Goal: Information Seeking & Learning: Learn about a topic

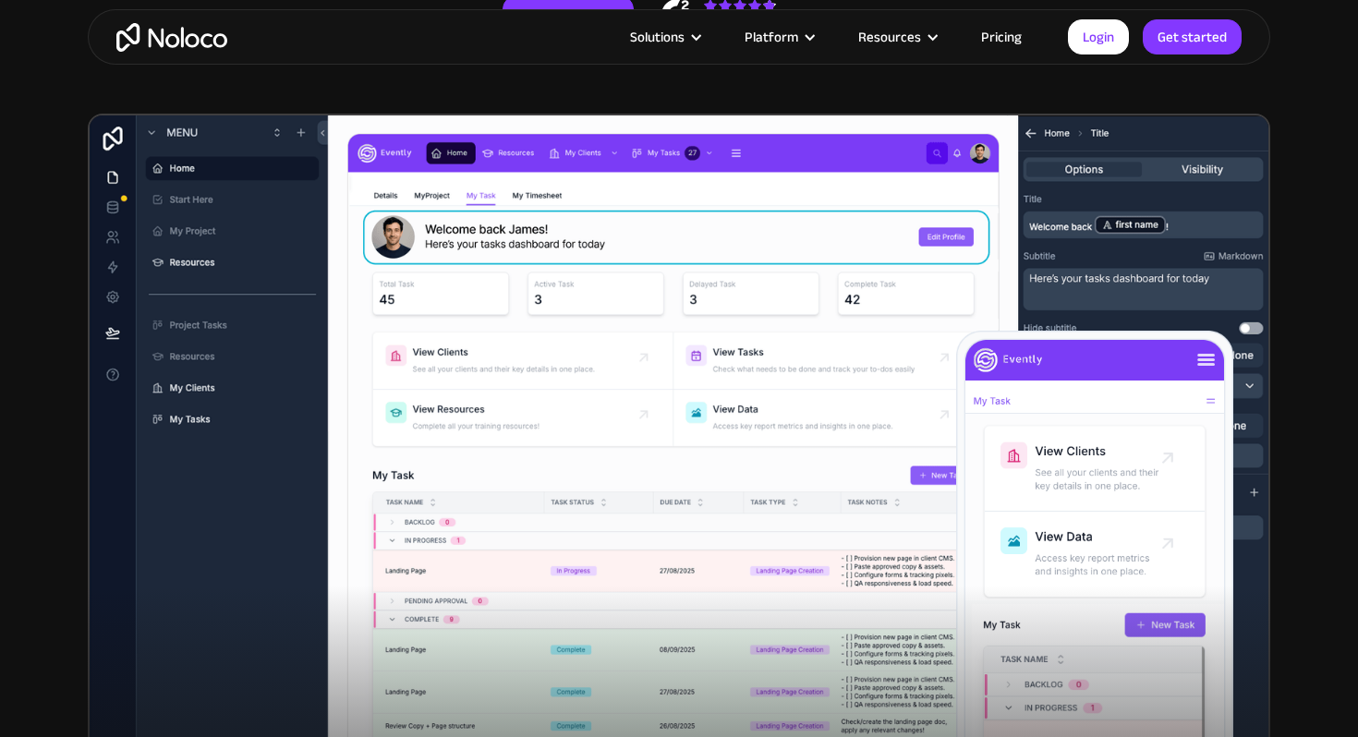
scroll to position [527, 0]
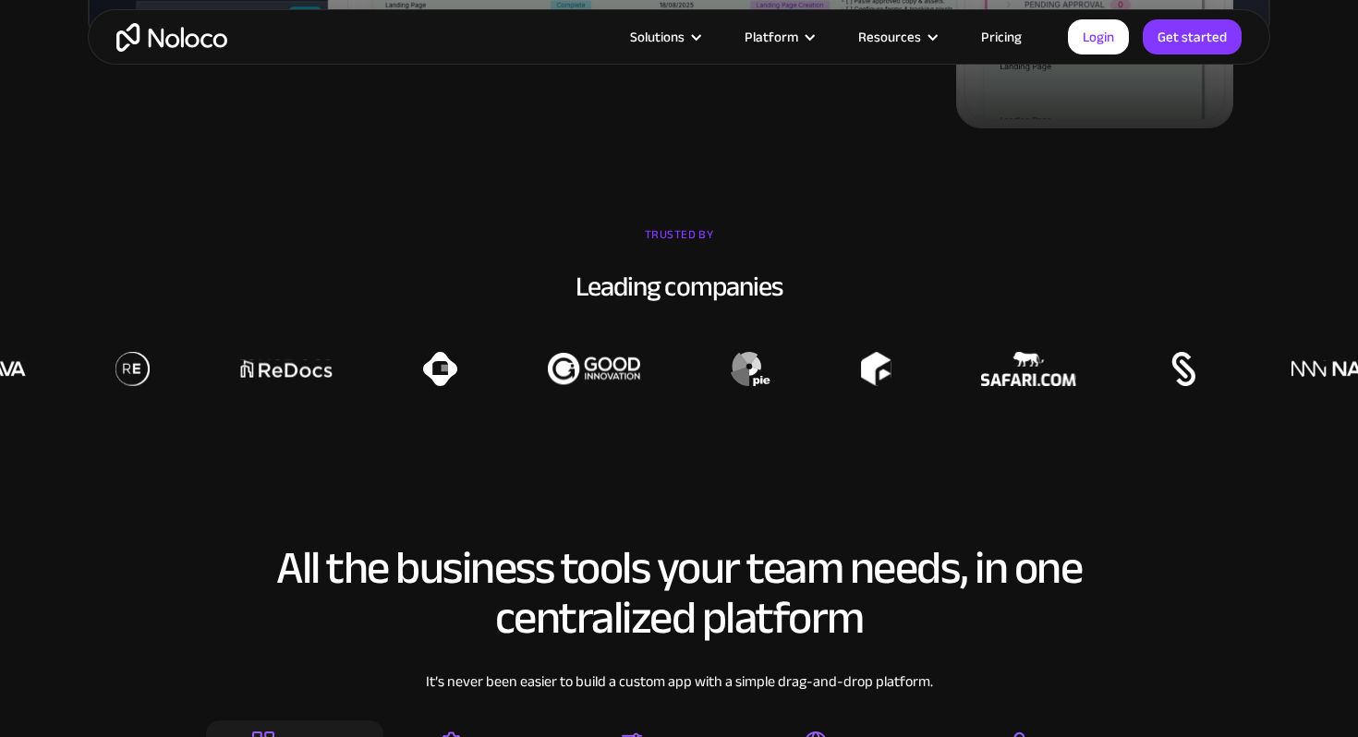
click at [731, 372] on img at bounding box center [751, 369] width 40 height 34
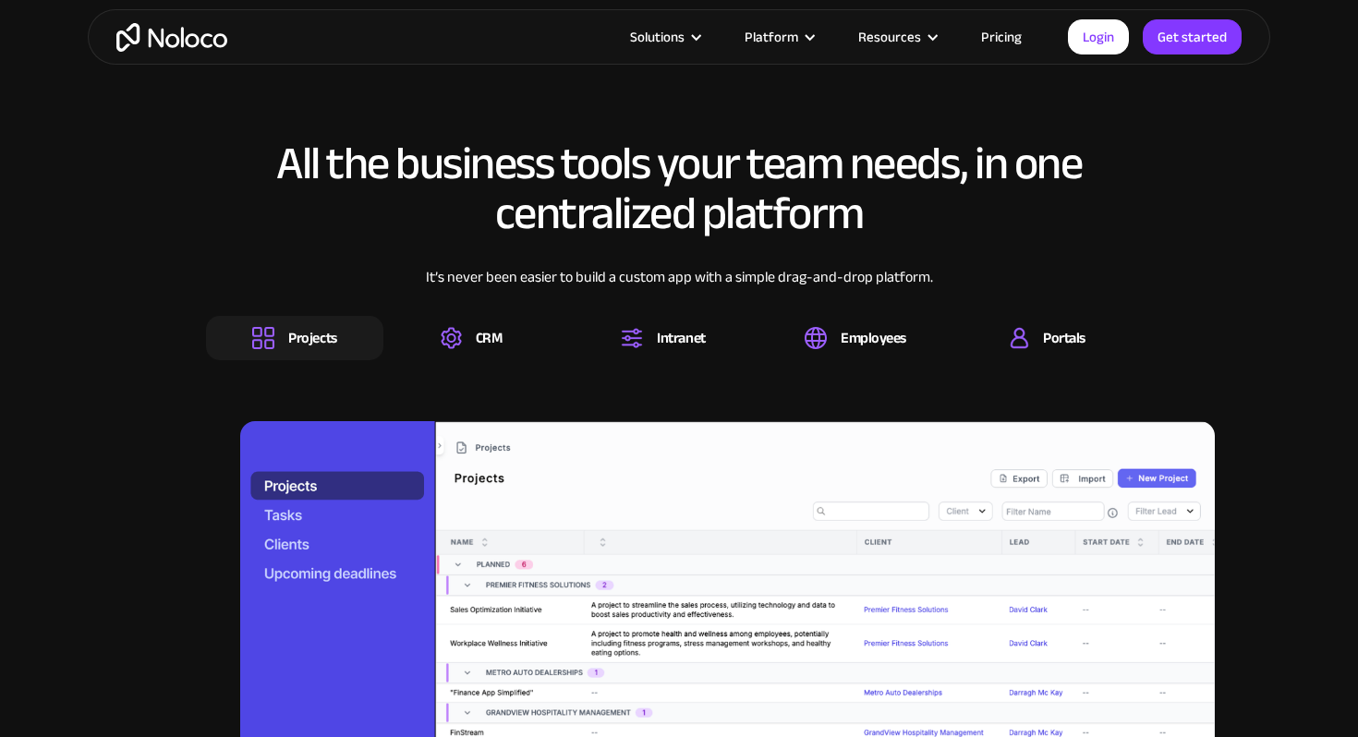
scroll to position [1865, 0]
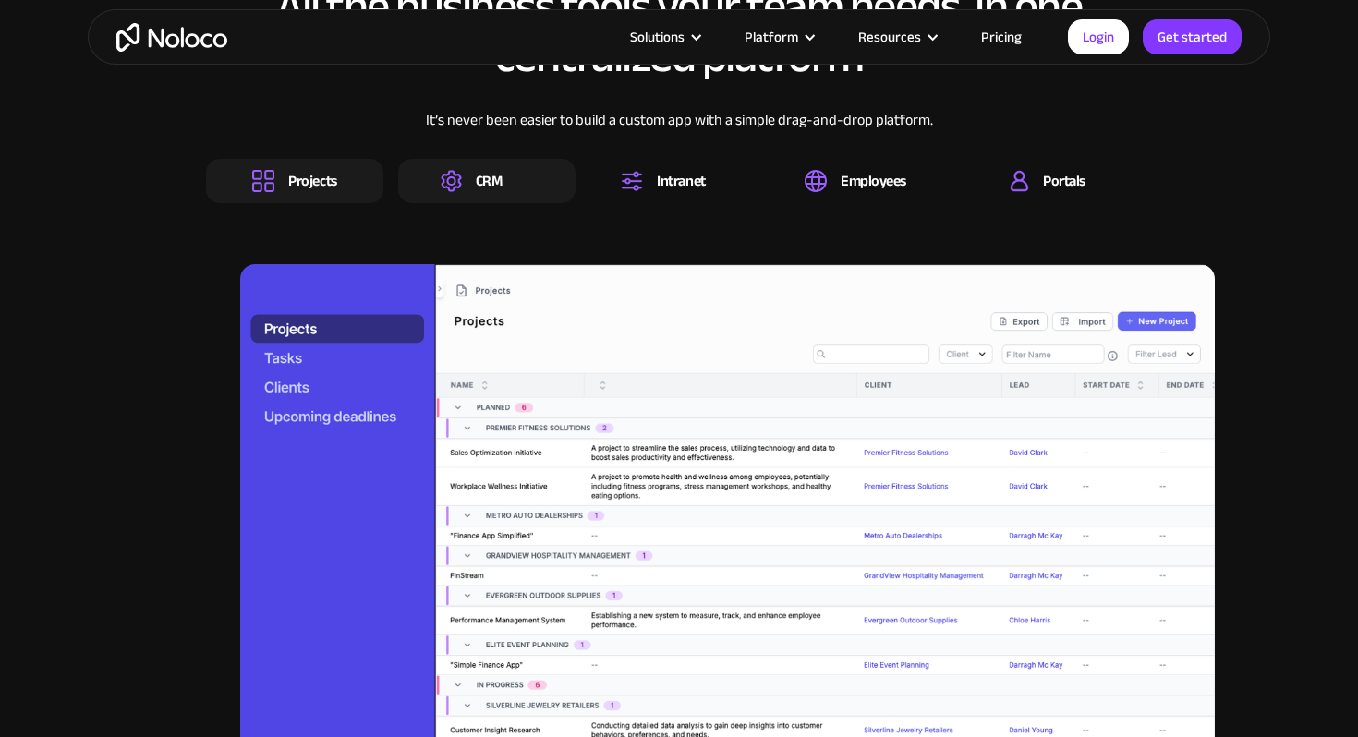
click at [474, 183] on div "CRM" at bounding box center [471, 181] width 61 height 22
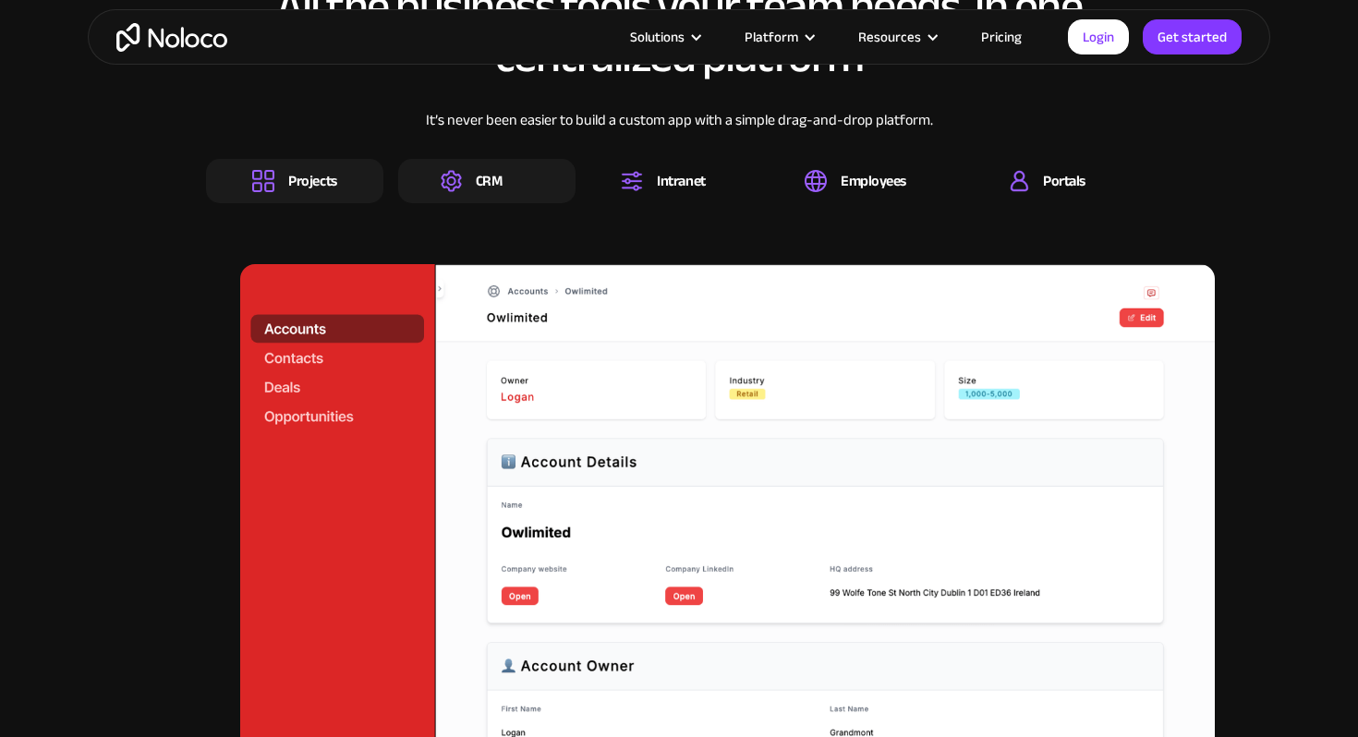
click at [318, 191] on div "Projects" at bounding box center [312, 181] width 48 height 20
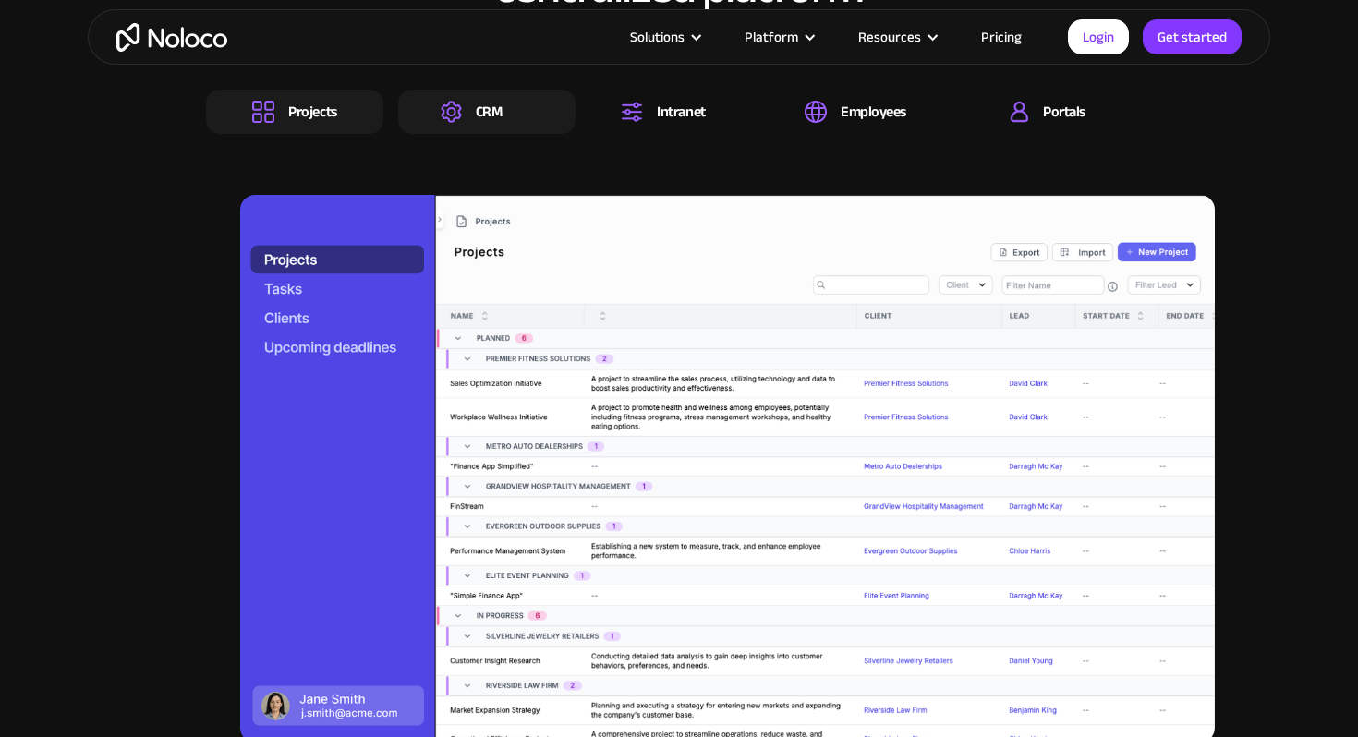
scroll to position [1940, 0]
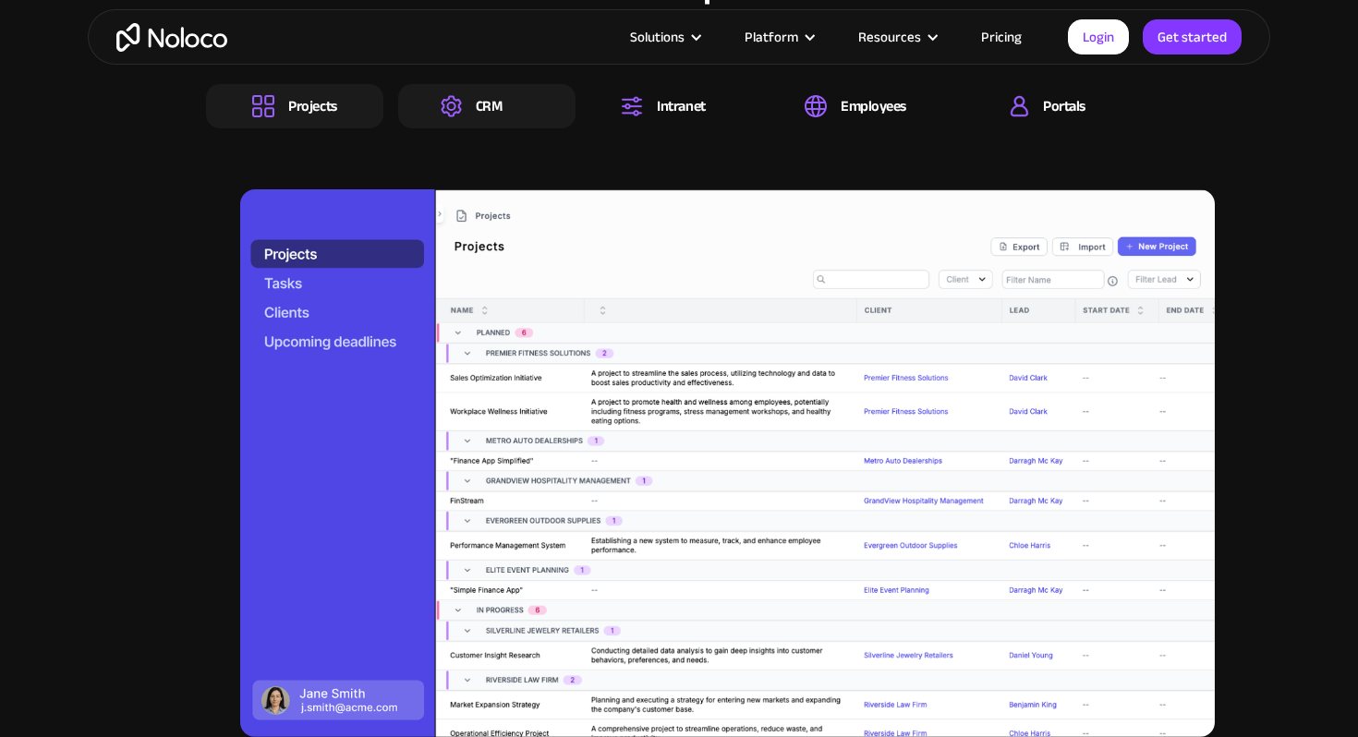
click at [484, 111] on div "CRM" at bounding box center [489, 106] width 27 height 20
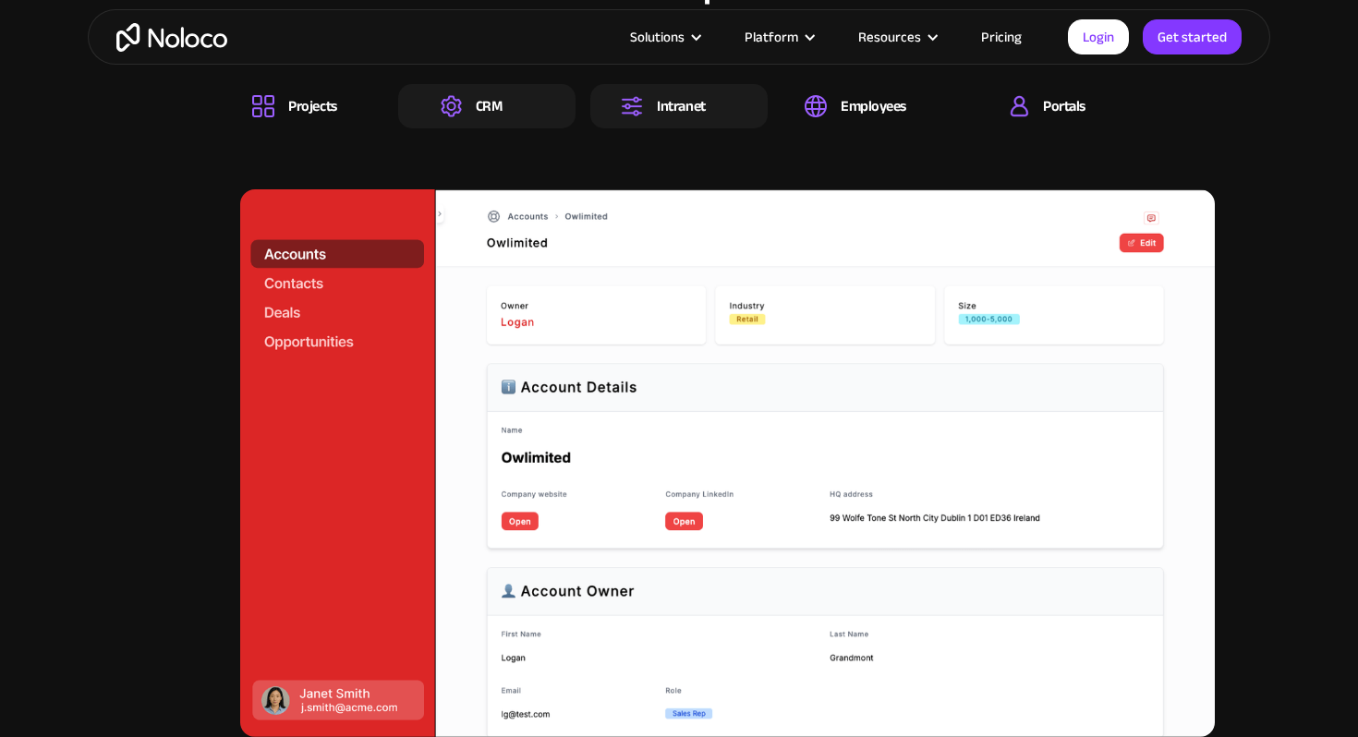
click at [707, 105] on div at bounding box center [721, 106] width 31 height 6
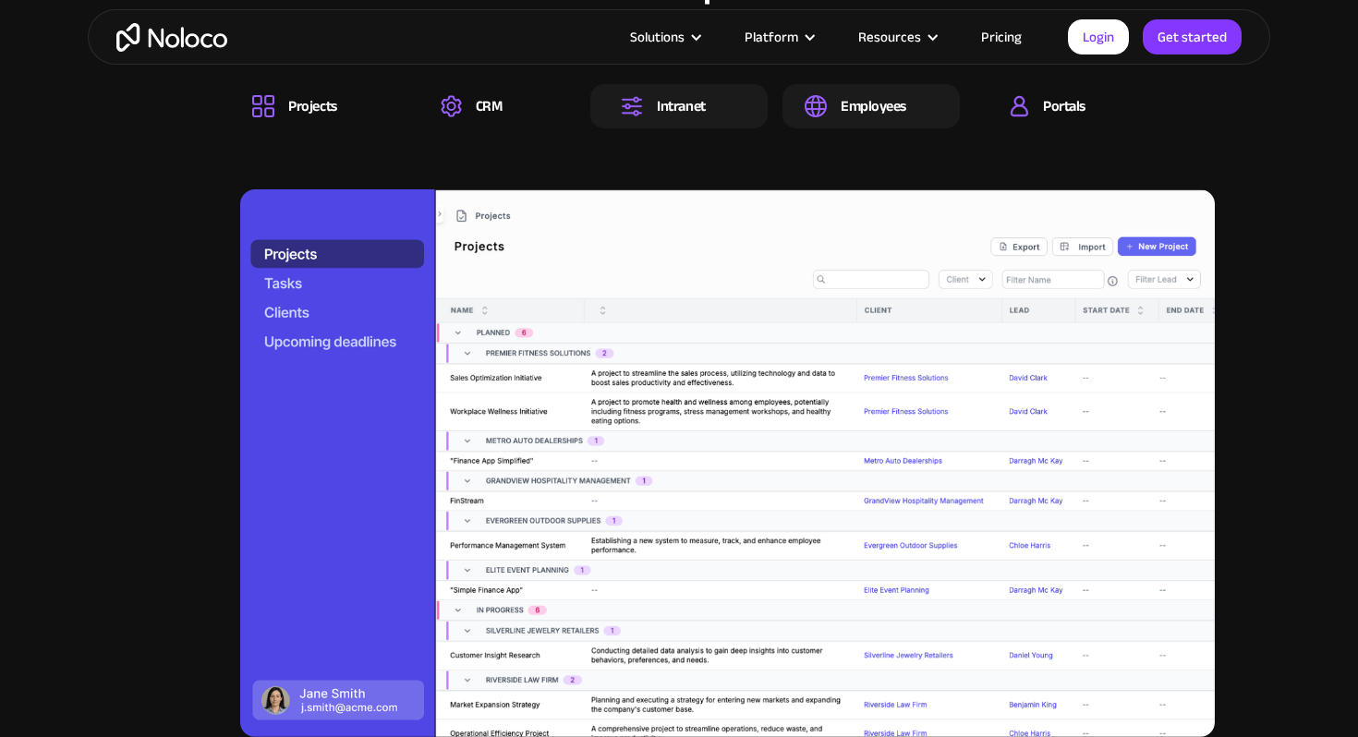
click at [853, 101] on div "Employees" at bounding box center [873, 106] width 66 height 20
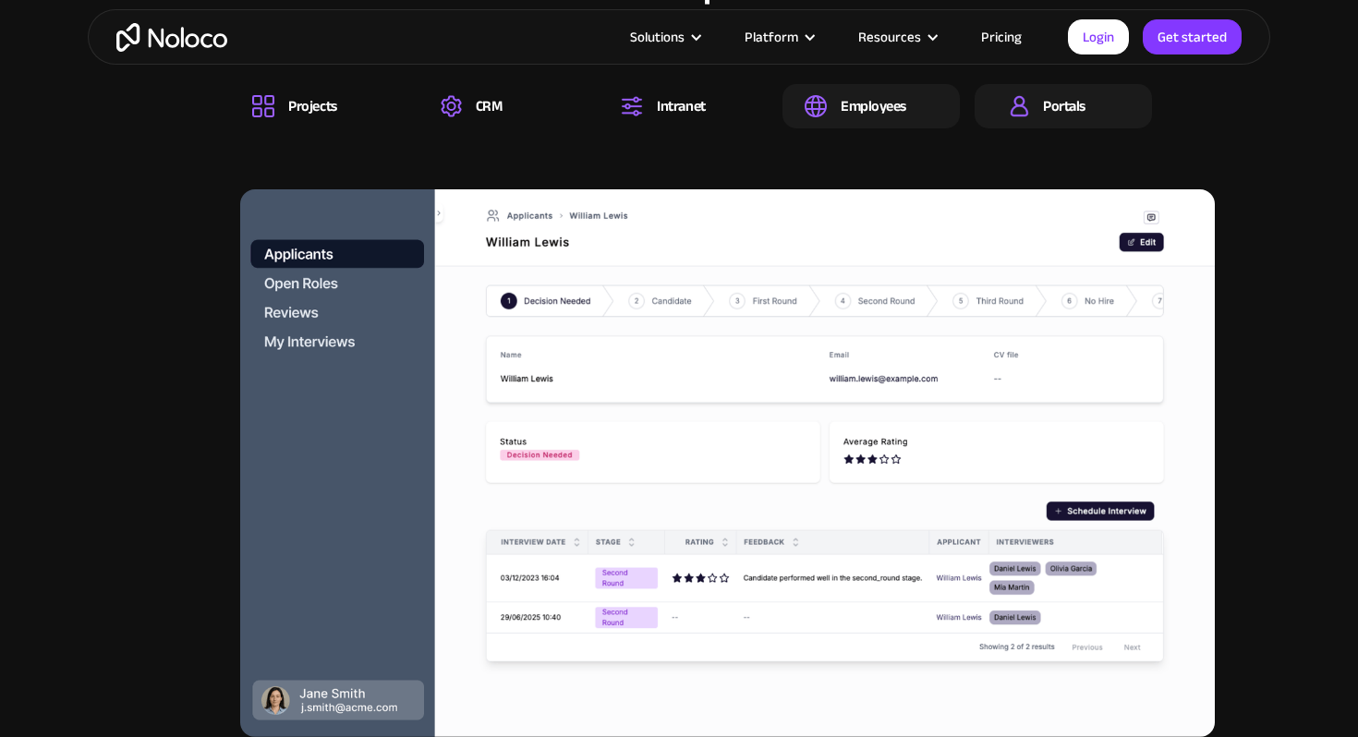
click at [1071, 106] on div "Portals" at bounding box center [1064, 106] width 42 height 20
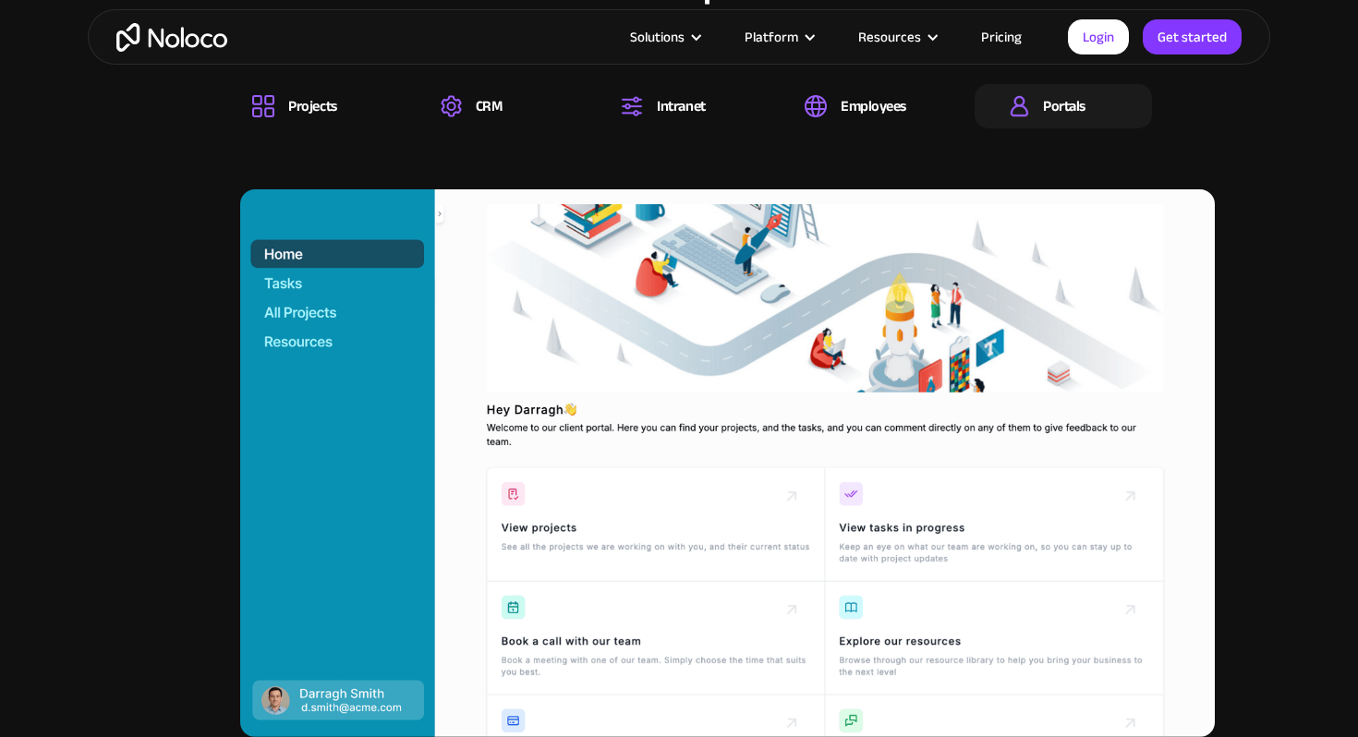
click at [291, 135] on div "All the business tools your team needs, in one centralized platform It’s never …" at bounding box center [678, 342] width 1145 height 909
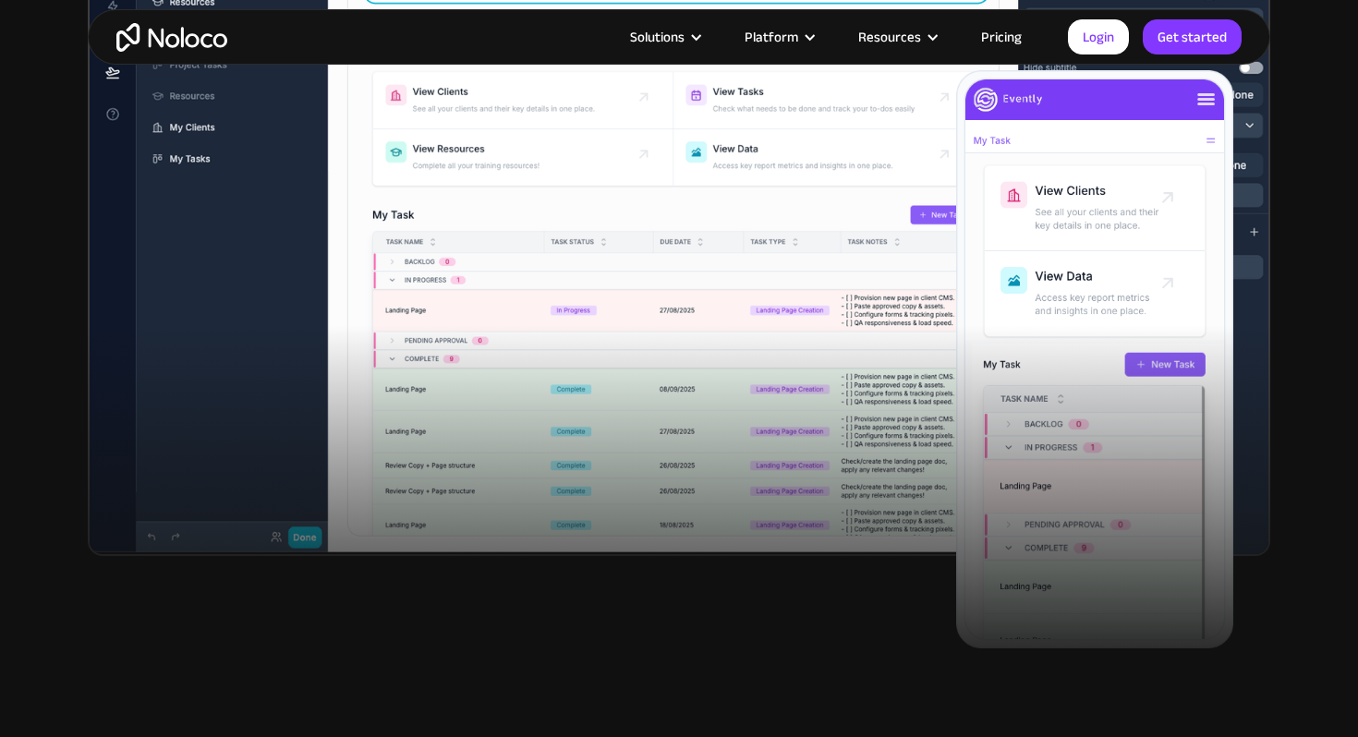
scroll to position [469, 0]
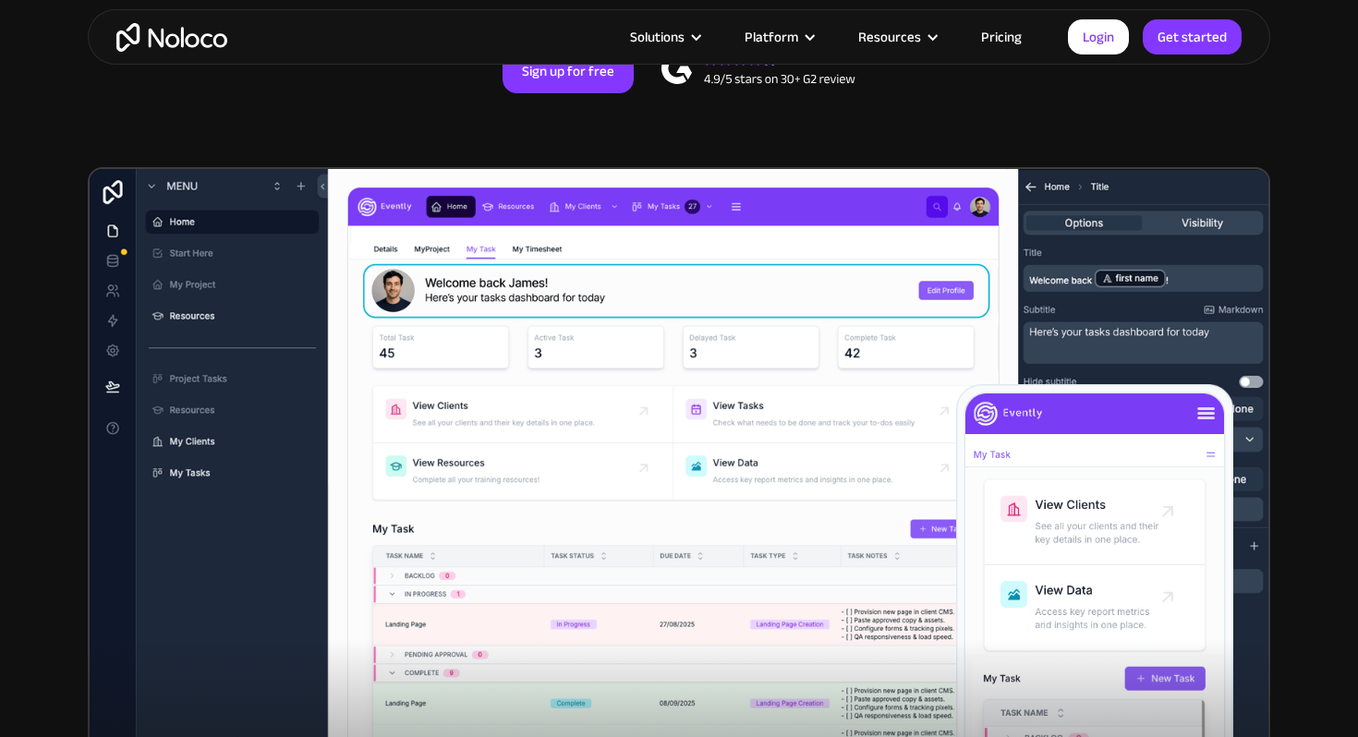
click at [1002, 25] on link "Pricing" at bounding box center [1001, 37] width 87 height 24
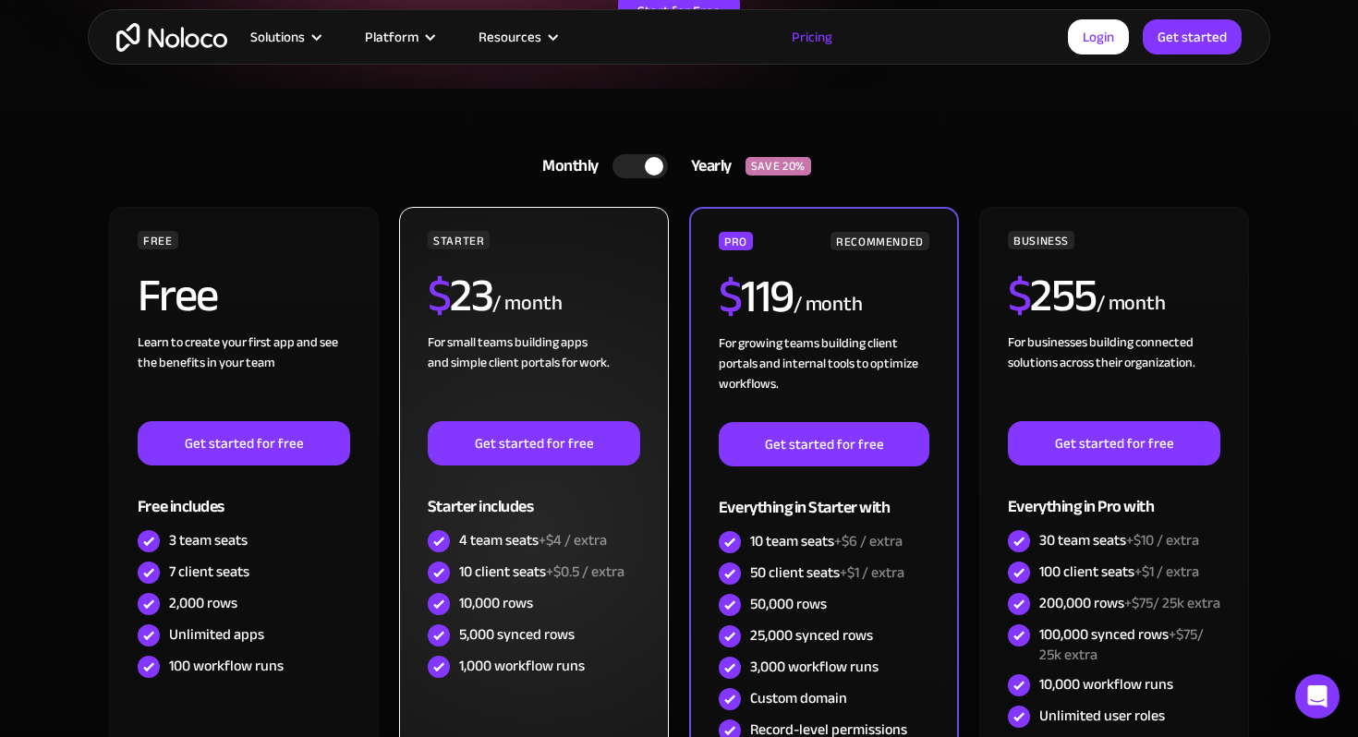
scroll to position [300, 0]
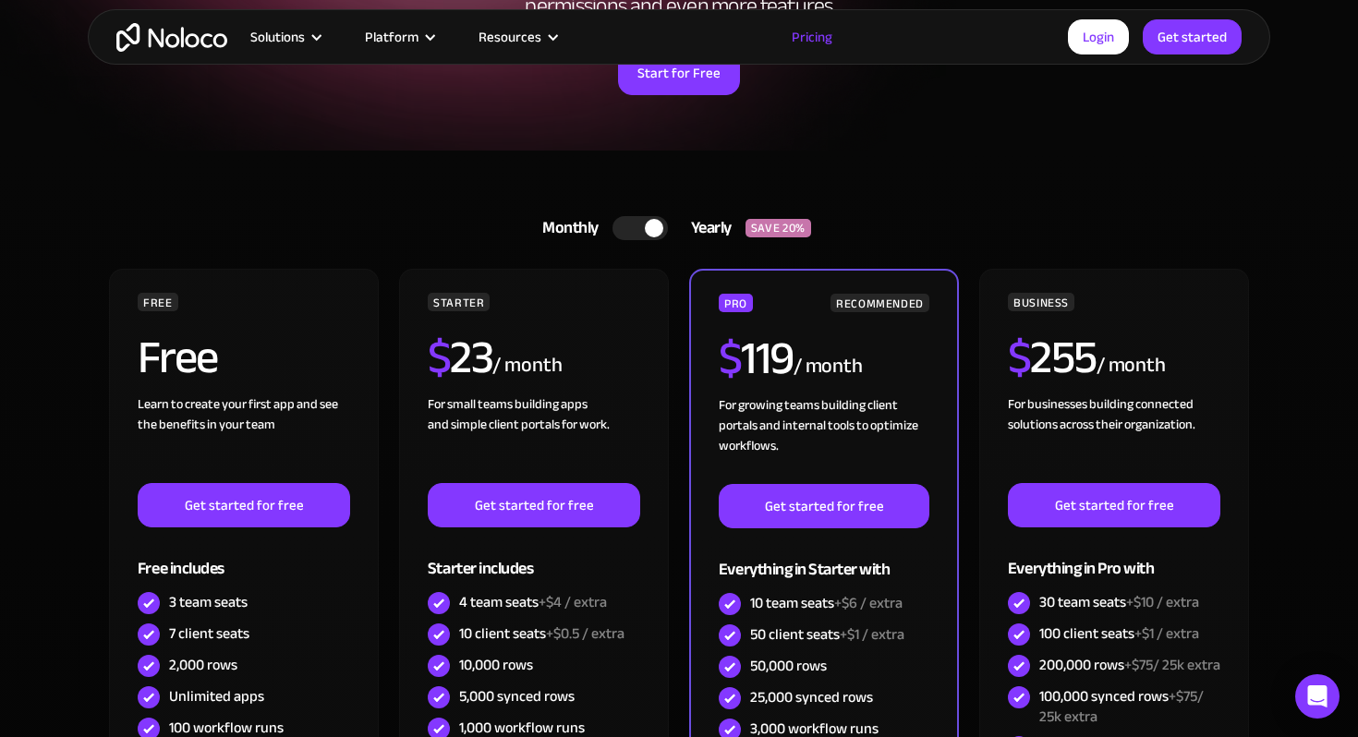
click at [636, 236] on div at bounding box center [639, 228] width 55 height 24
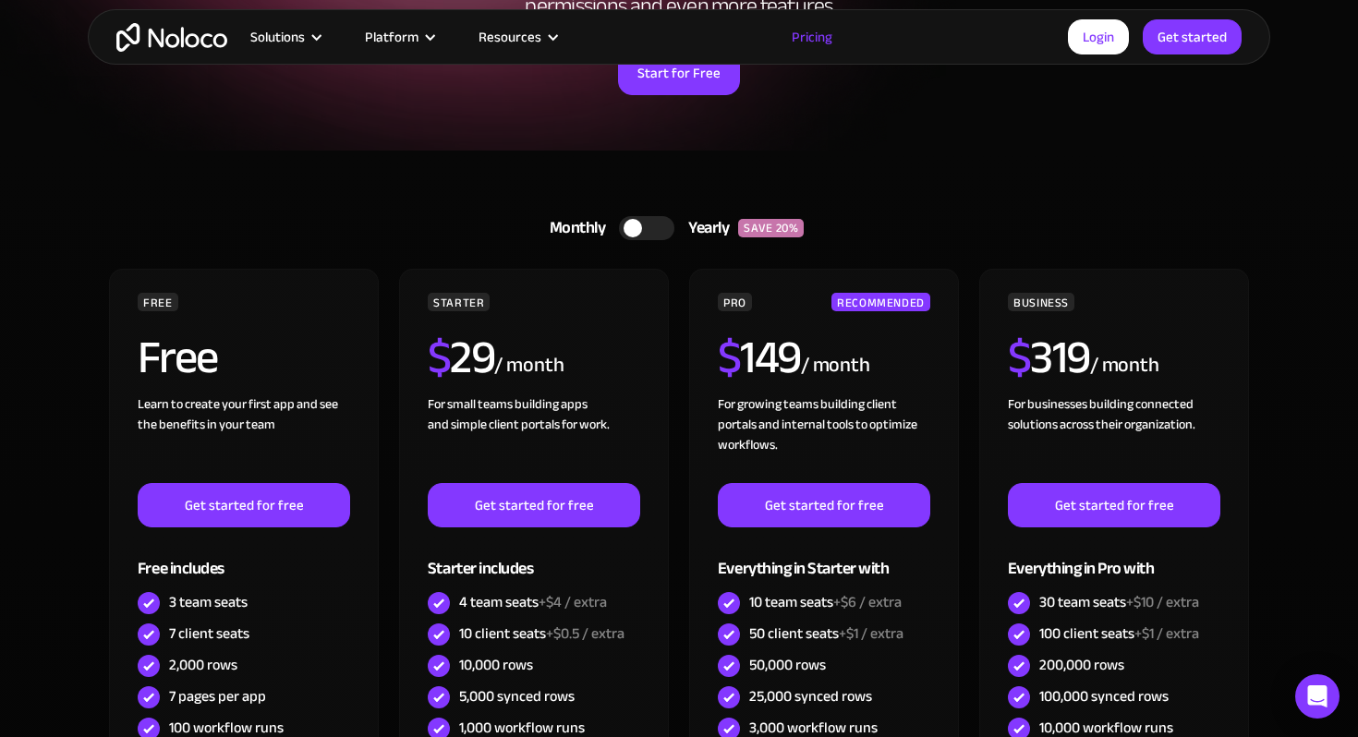
click at [663, 232] on div at bounding box center [646, 228] width 55 height 24
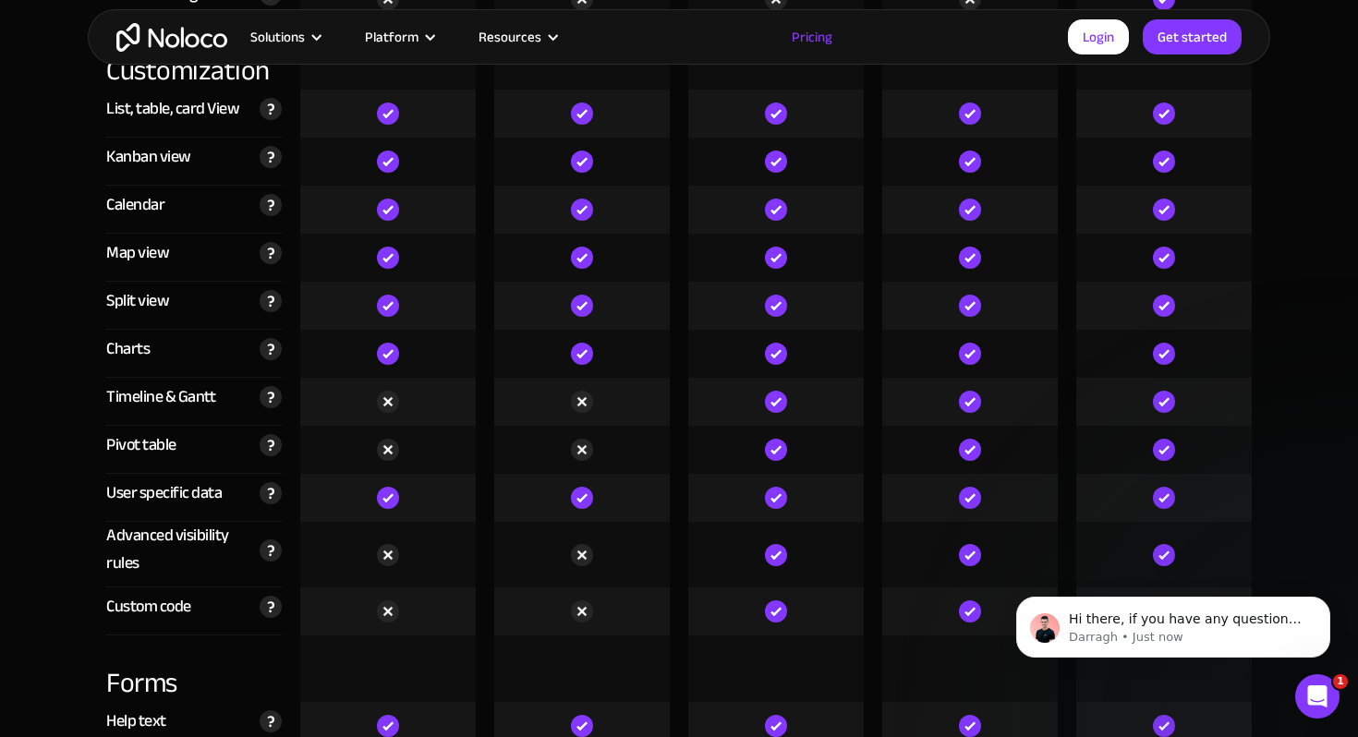
scroll to position [5331, 0]
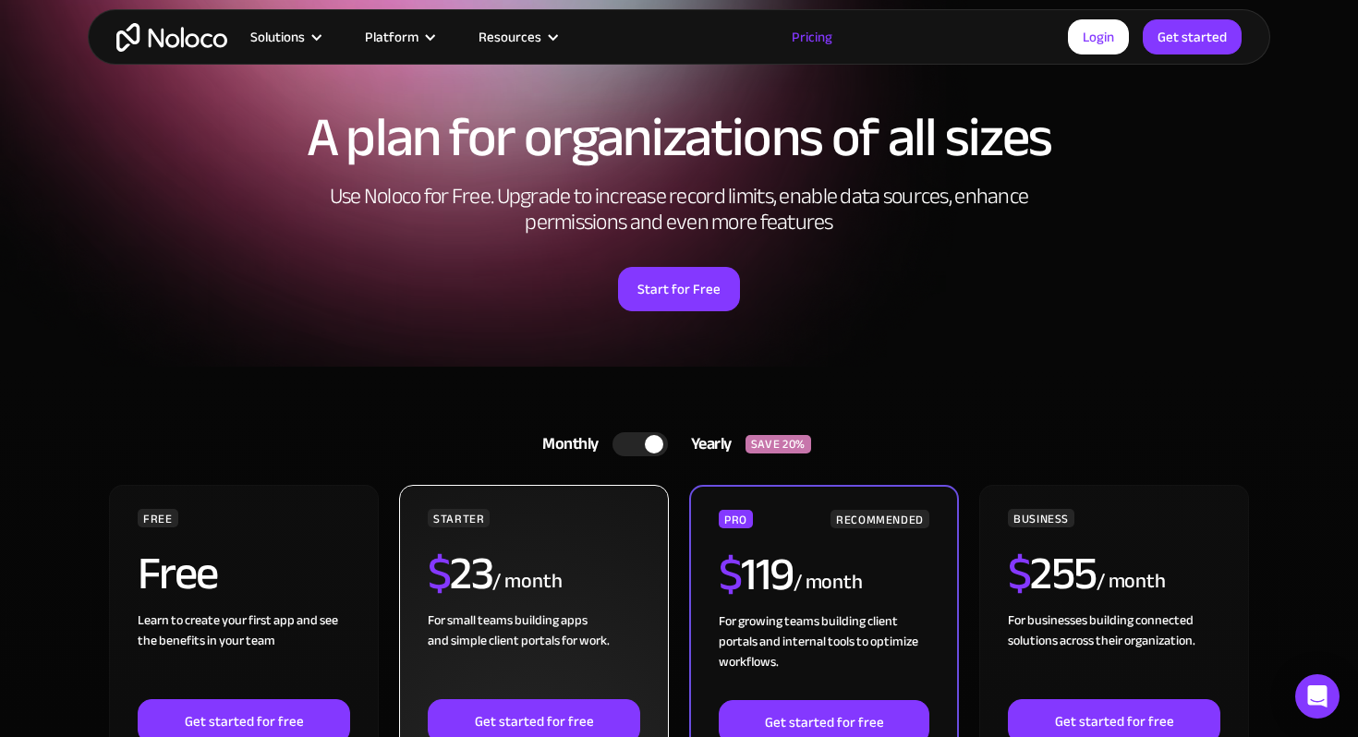
scroll to position [202, 0]
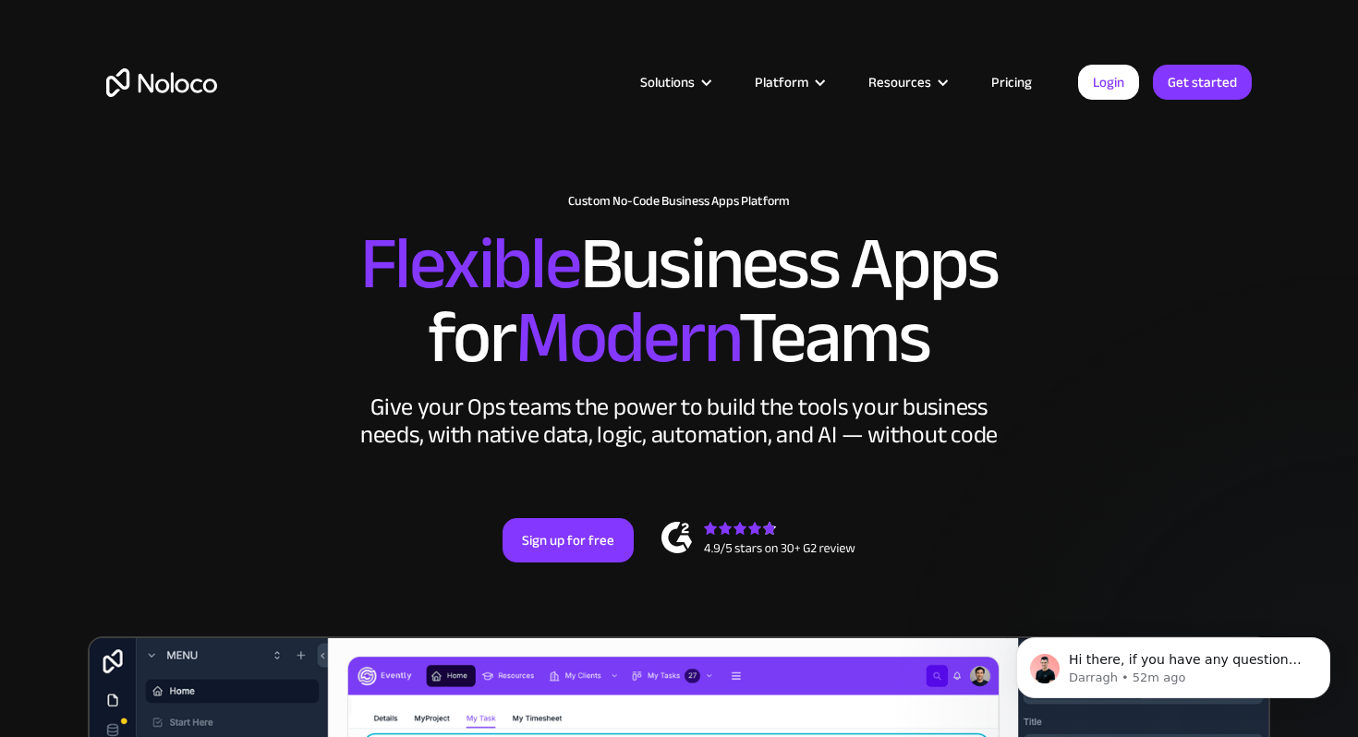
click at [998, 83] on link "Pricing" at bounding box center [1011, 82] width 87 height 24
